Goal: Use online tool/utility: Utilize a website feature to perform a specific function

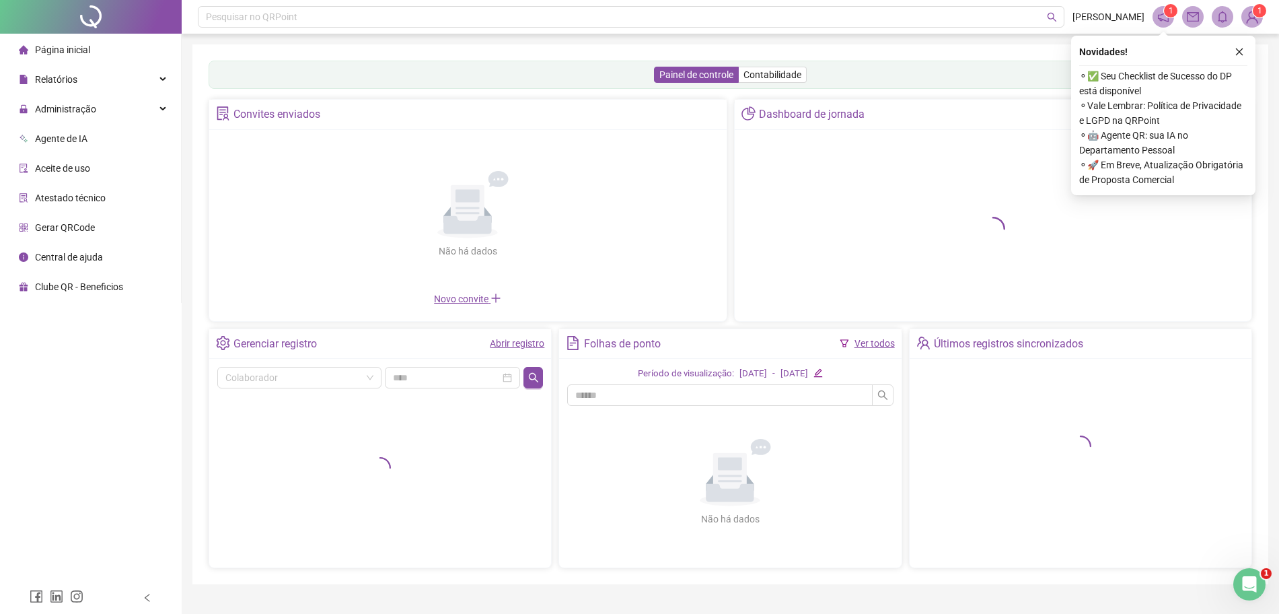
click at [59, 227] on span "Gerar QRCode" at bounding box center [65, 227] width 60 height 11
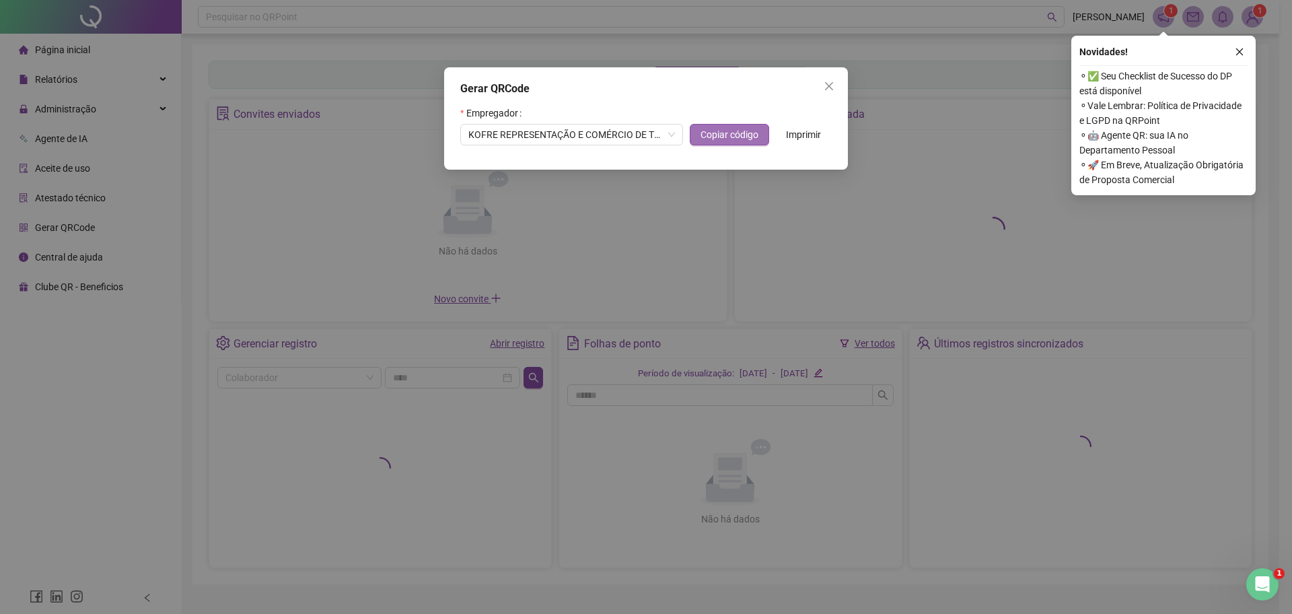
click at [750, 137] on span "Copiar código" at bounding box center [729, 134] width 58 height 15
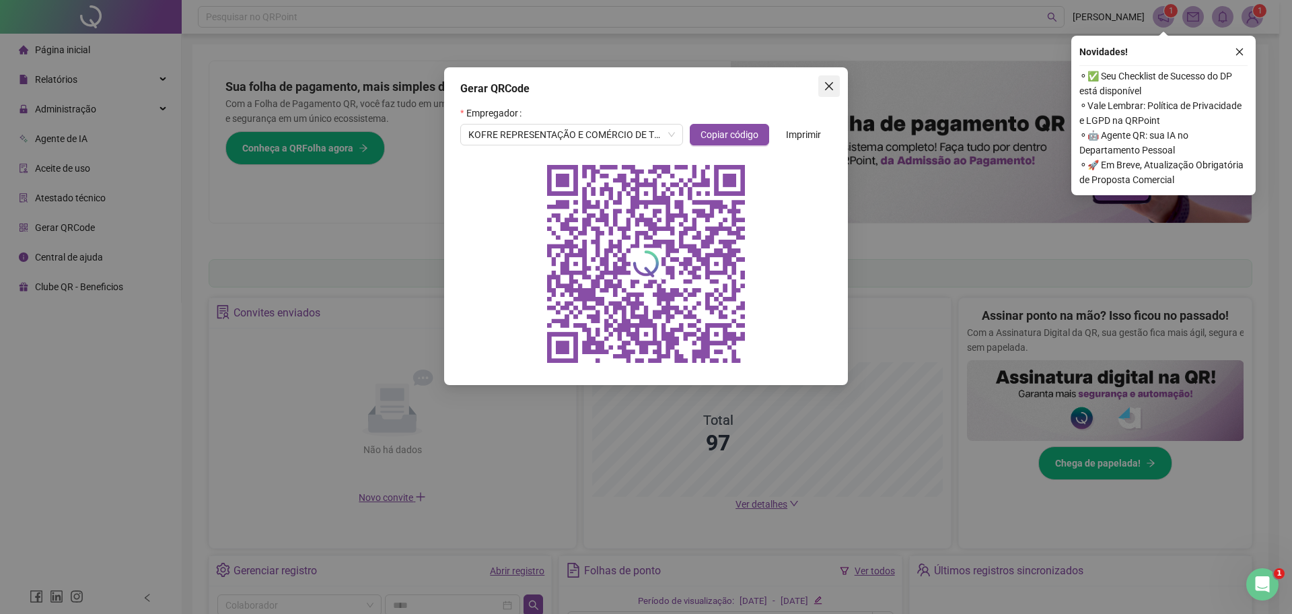
click at [834, 89] on icon "close" at bounding box center [829, 86] width 11 height 11
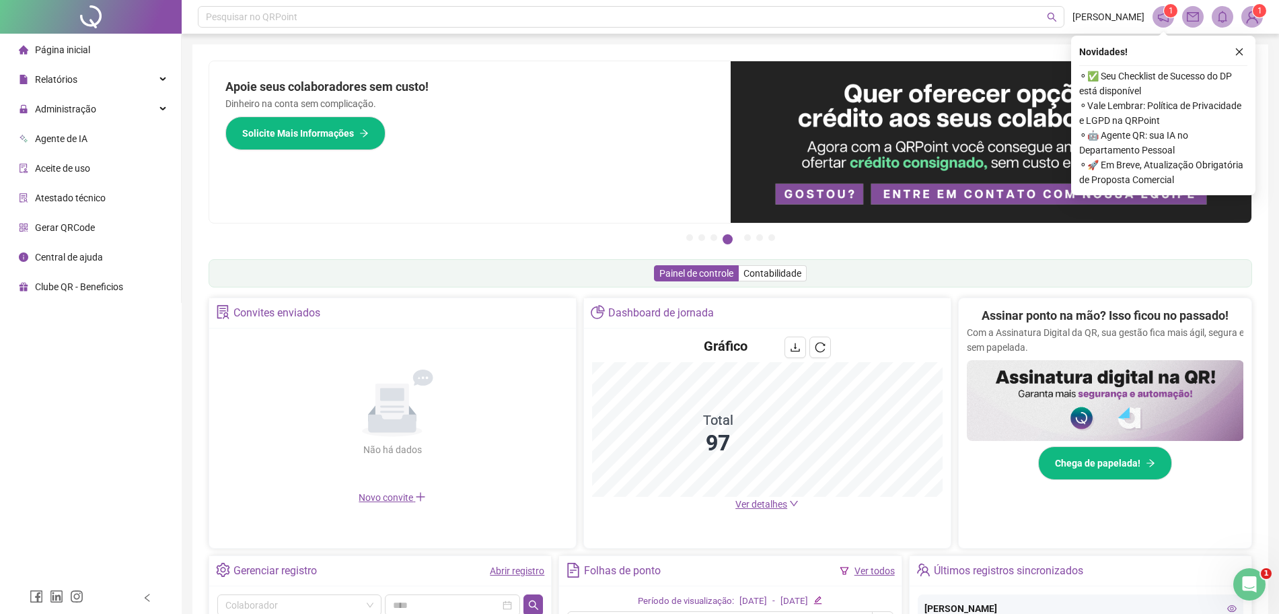
click at [92, 229] on span "Gerar QRCode" at bounding box center [65, 227] width 60 height 11
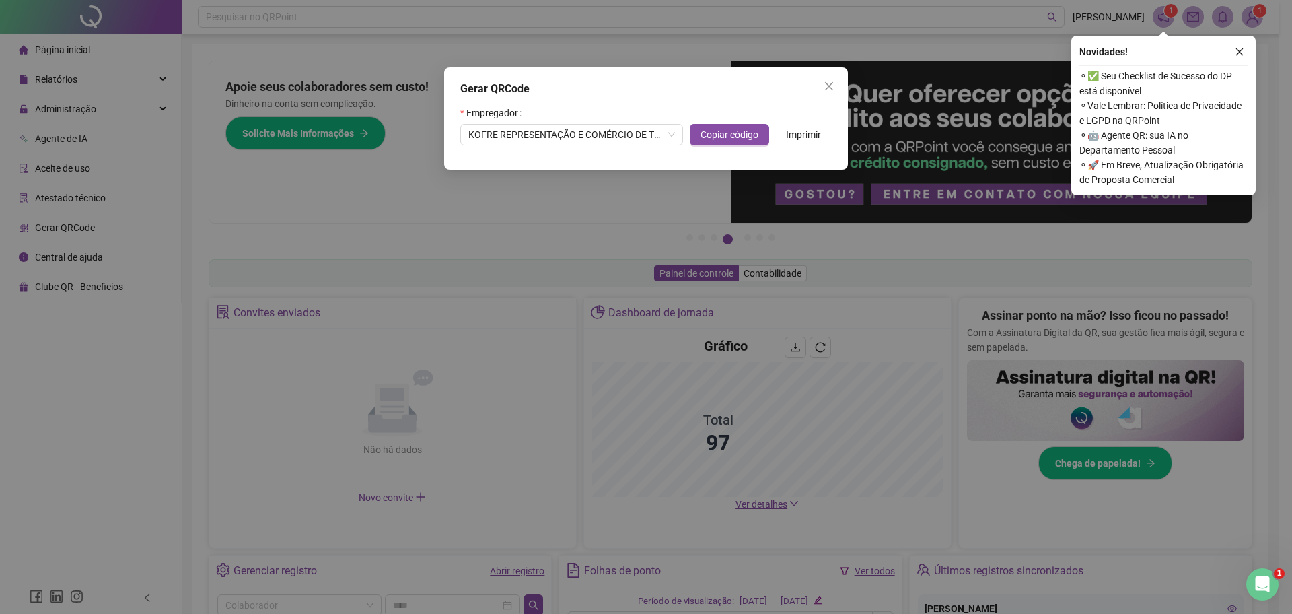
click at [804, 134] on span "Imprimir" at bounding box center [803, 134] width 35 height 15
